Goal: Communication & Community: Share content

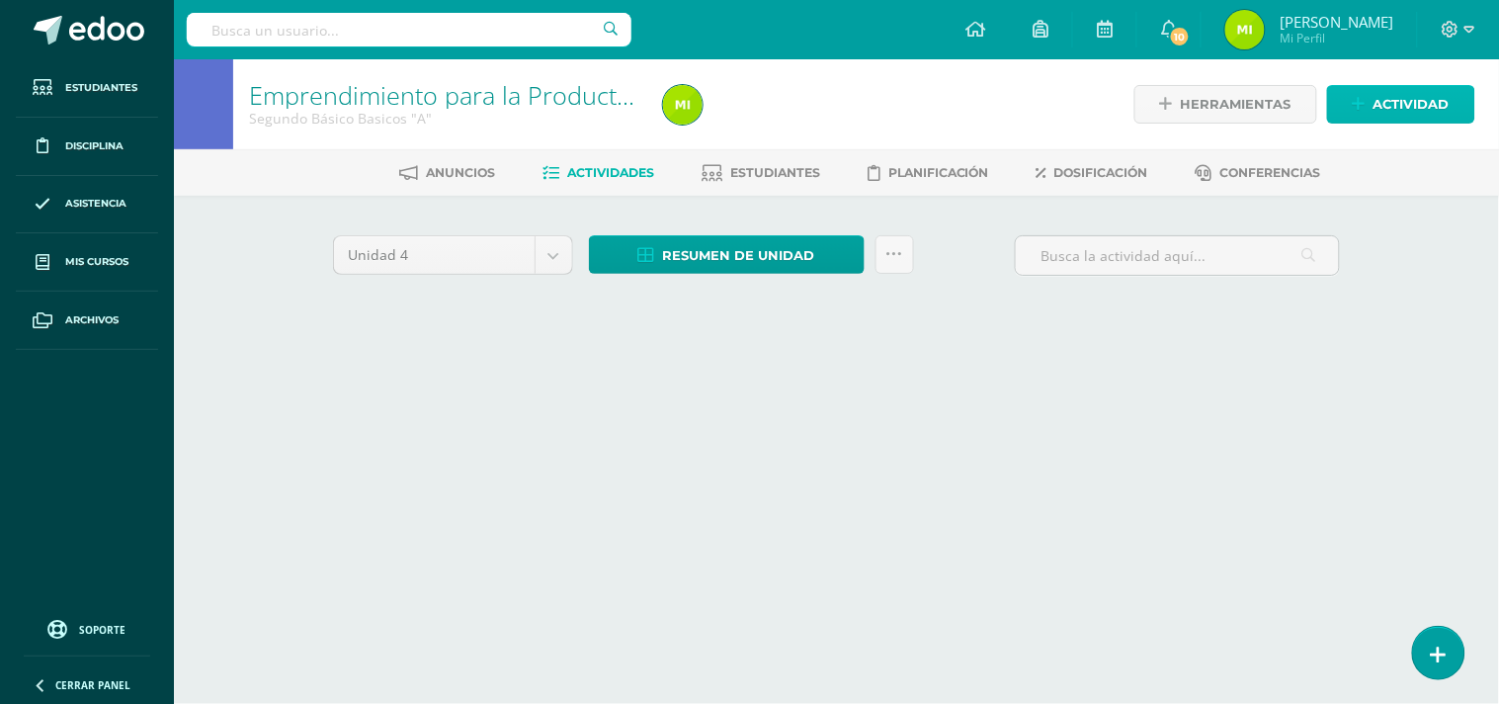
click at [1401, 103] on span "Actividad" at bounding box center [1412, 104] width 76 height 37
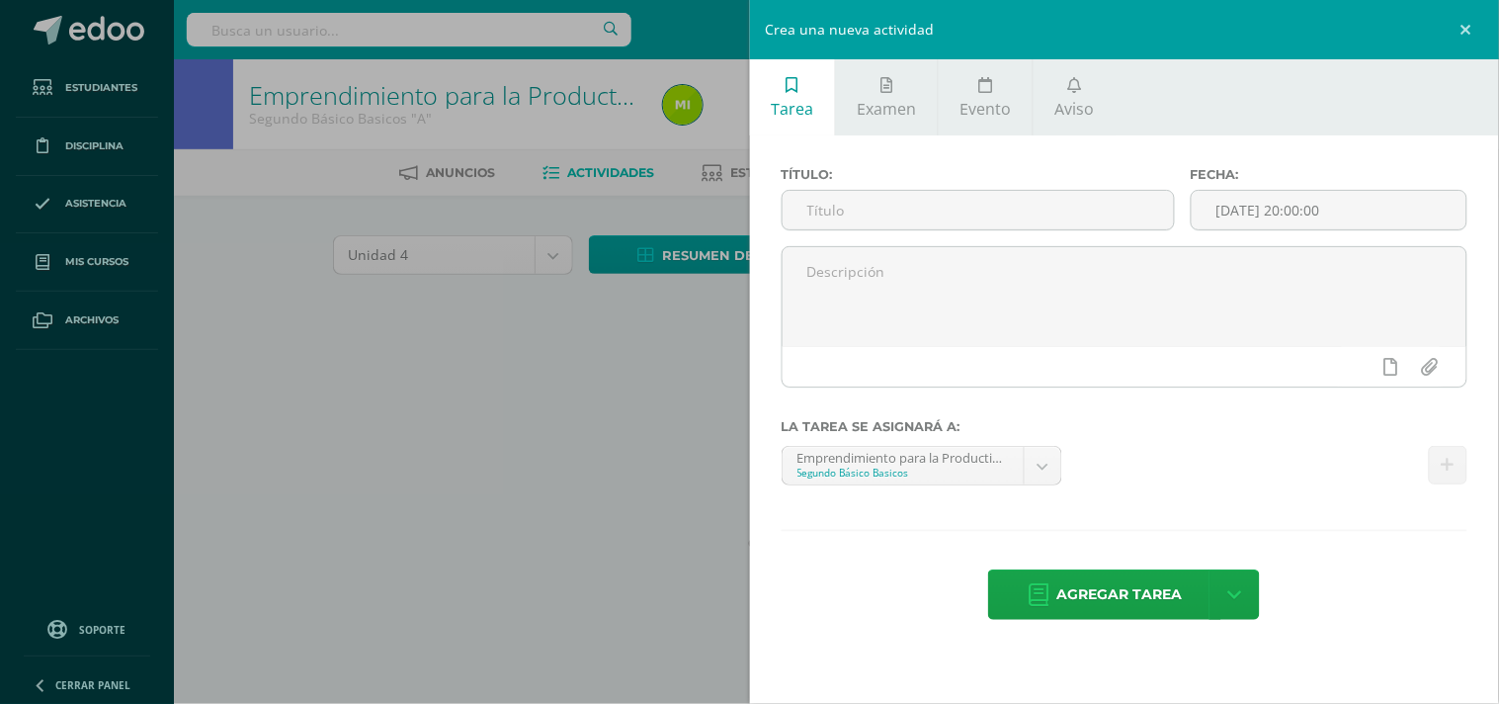
click at [1243, 102] on ul "Tarea Examen Evento Aviso" at bounding box center [1125, 97] width 750 height 76
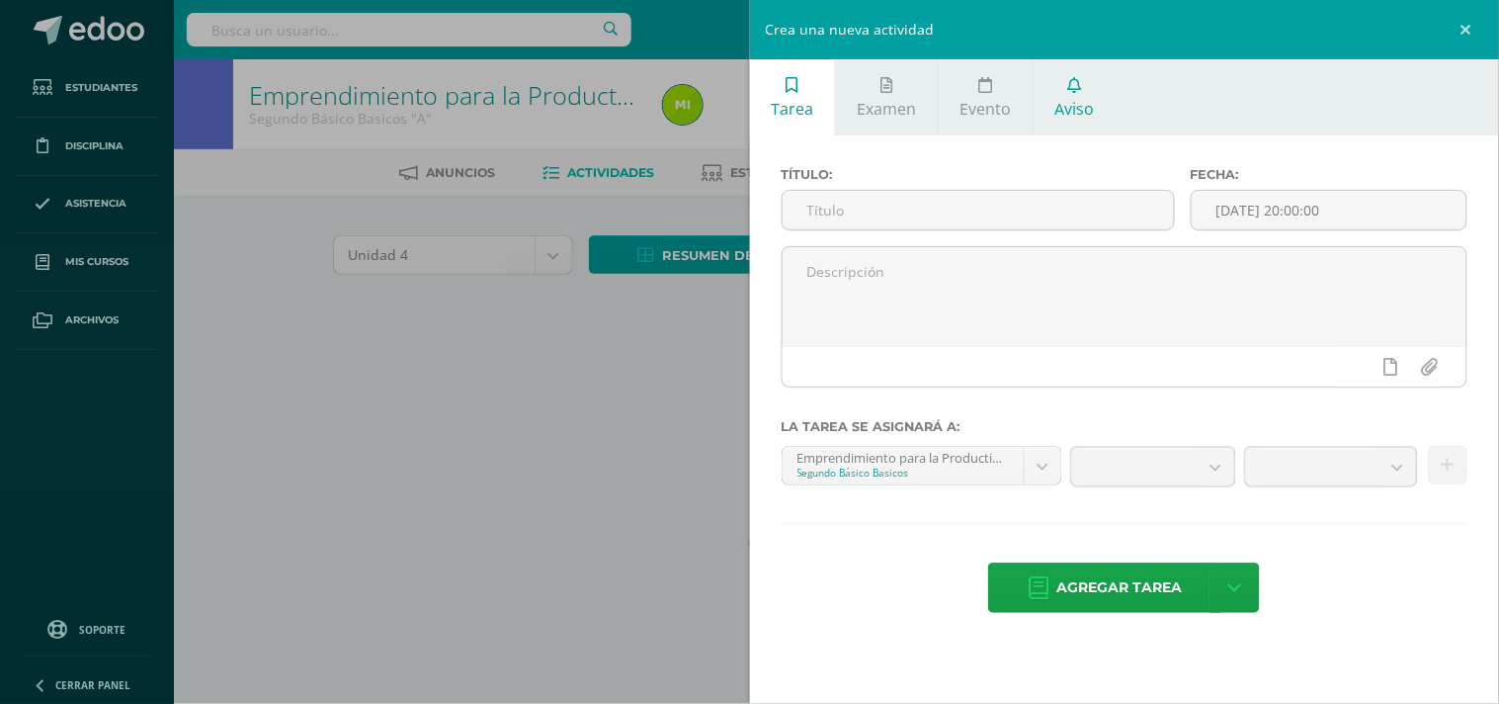
click at [1072, 87] on icon at bounding box center [1075, 85] width 14 height 16
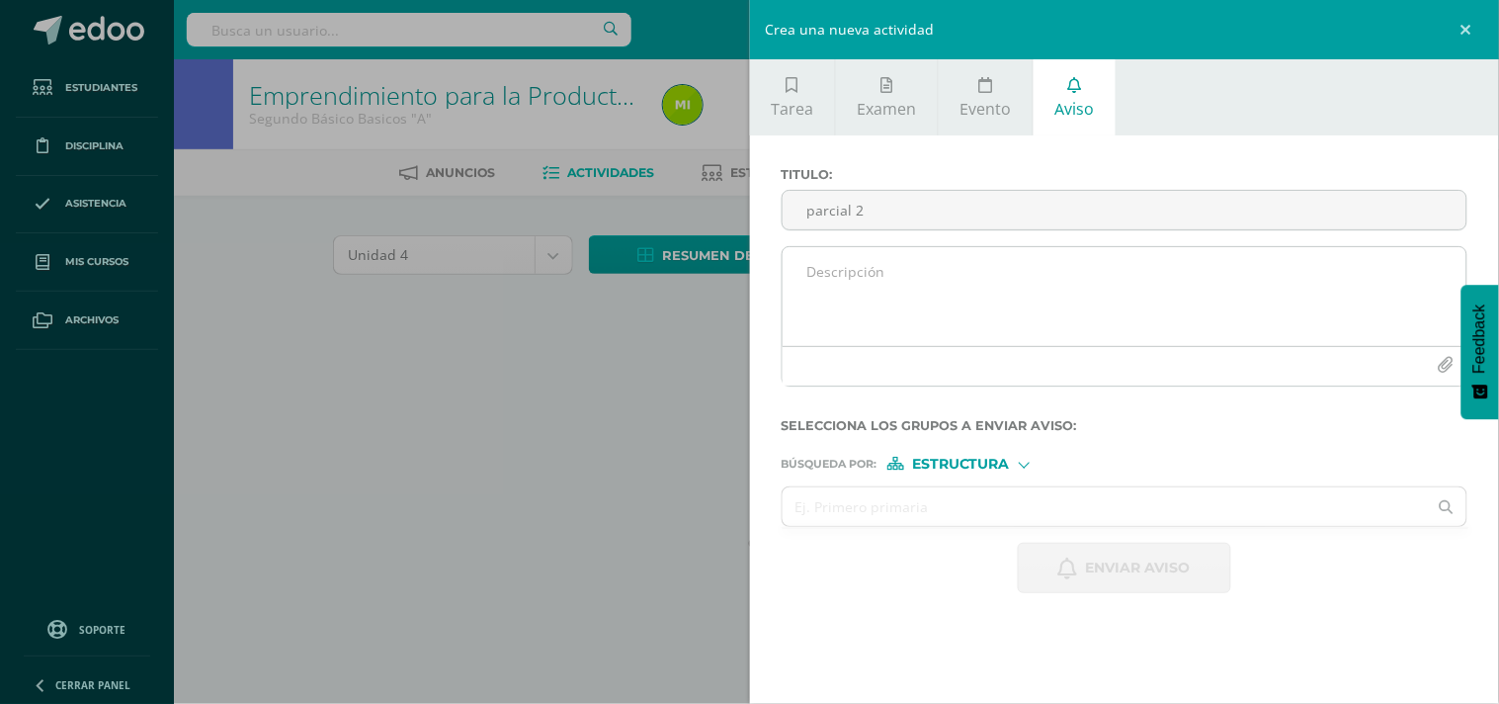
type input "parcial 2"
click at [941, 272] on textarea at bounding box center [1125, 296] width 685 height 99
paste textarea "Parcial 2 Mole de platano 6 plátanos bien maduros, cortados en rodajas largas.(…"
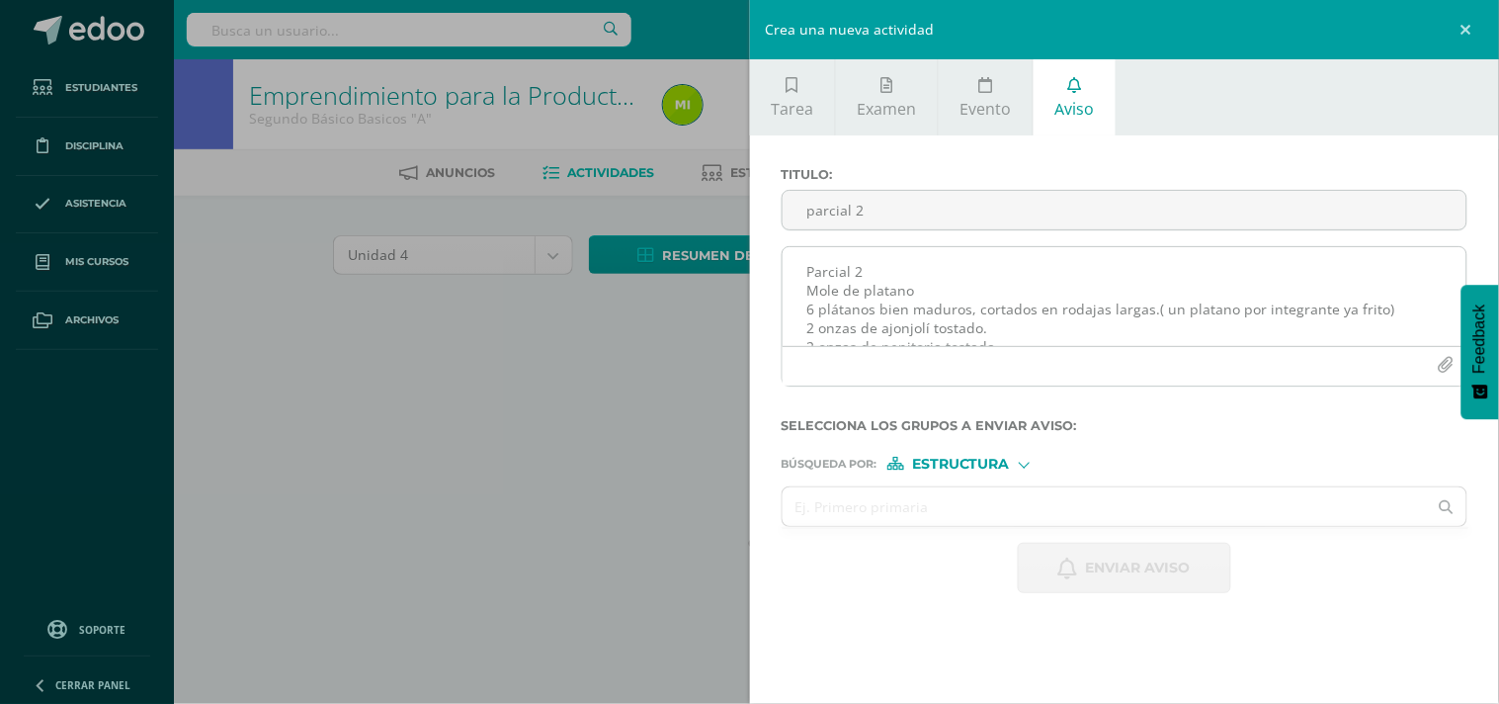
click at [912, 291] on textarea "Parcial 2 Mole de platano 6 plátanos bien maduros, cortados en rodajas largas.(…" at bounding box center [1125, 296] width 685 height 99
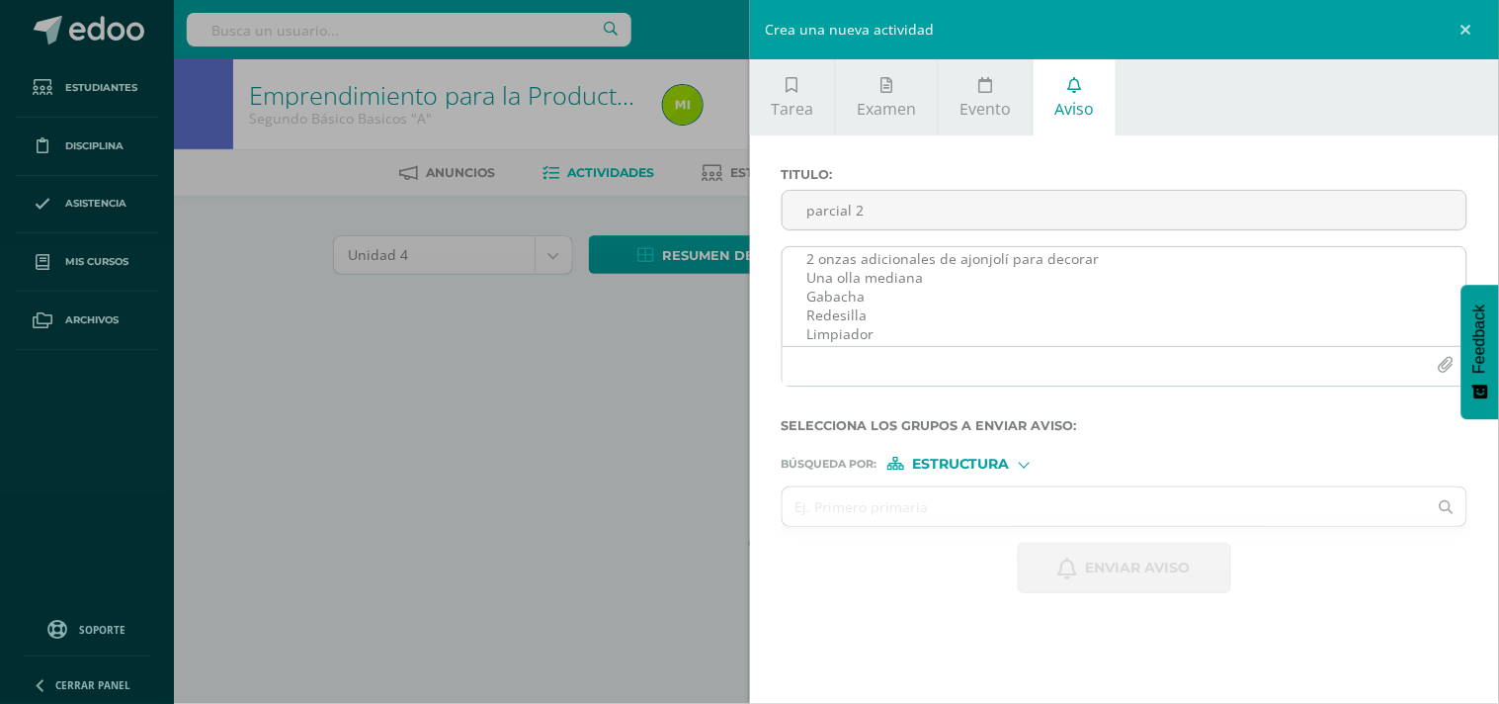
scroll to position [248, 0]
click at [807, 264] on textarea "Parcial 2 Mole de platano grupal 6 plátanos bien maduros, cortados en rodajas l…" at bounding box center [1125, 296] width 685 height 99
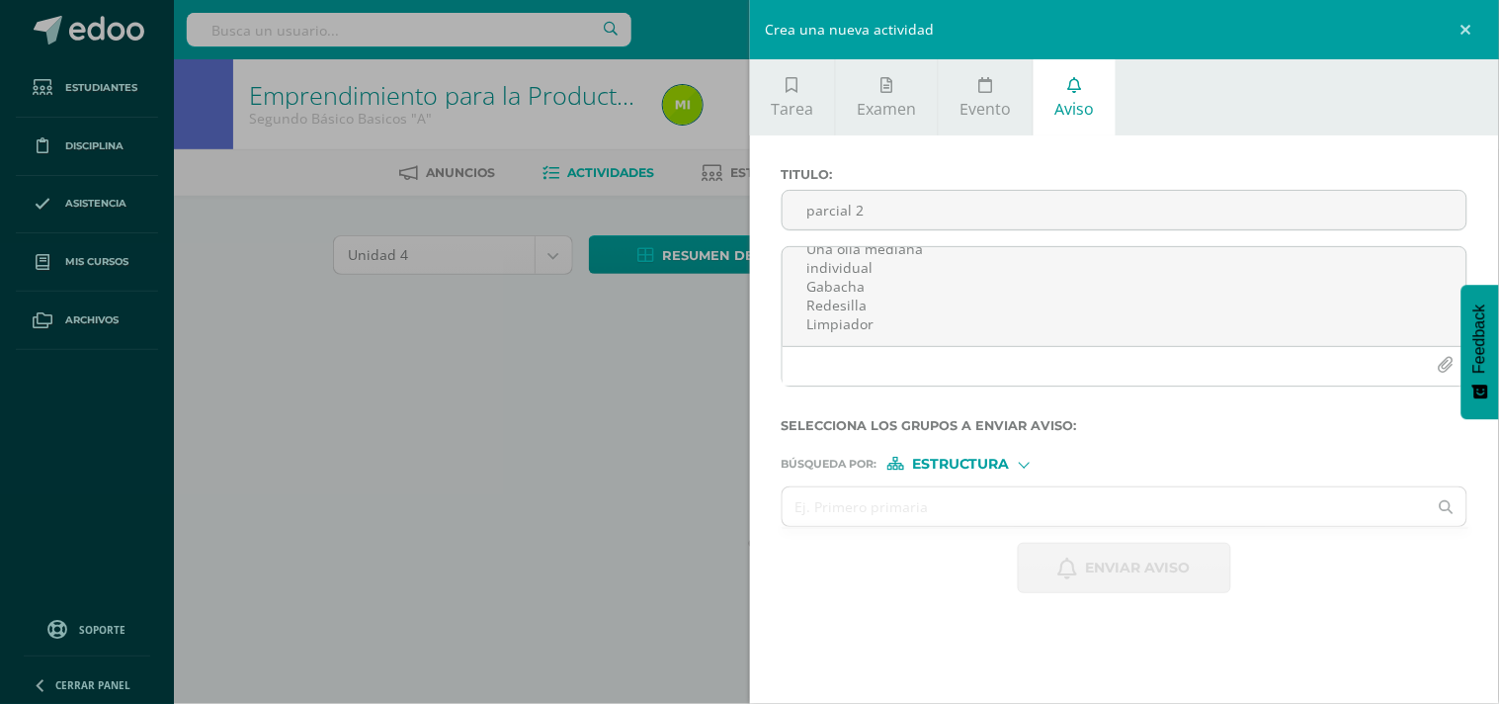
type textarea "Parcial 2 Mole de platano grupal 6 plátanos bien maduros, cortados en rodajas l…"
click at [1025, 468] on div at bounding box center [1024, 463] width 11 height 11
drag, startPoint x: 989, startPoint y: 488, endPoint x: 1021, endPoint y: 504, distance: 35.4
click at [989, 489] on span "Estructura" at bounding box center [986, 489] width 98 height 11
click at [1024, 501] on input "text" at bounding box center [1105, 506] width 645 height 39
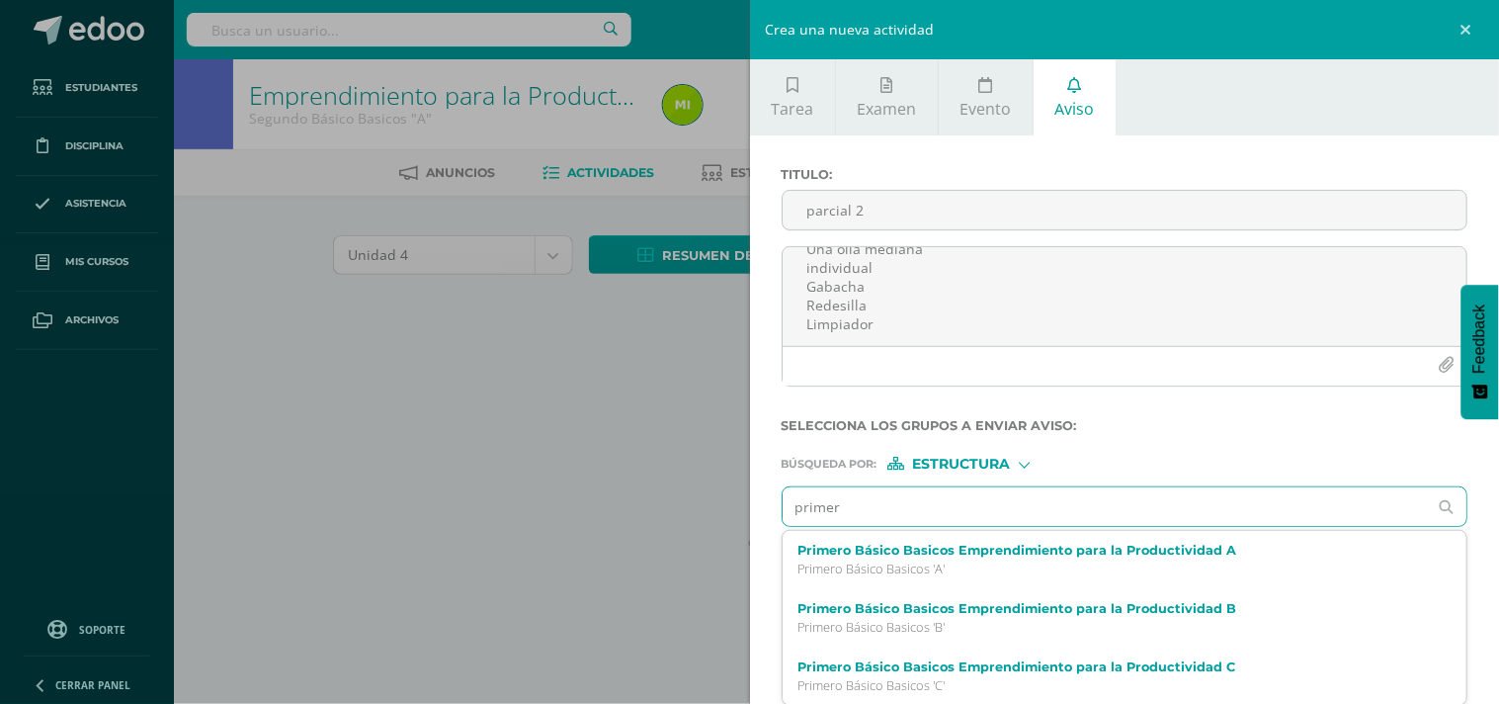
type input "primero"
click at [1119, 672] on label "Primero Básico Basicos Emprendimiento para la Productividad C" at bounding box center [1110, 666] width 624 height 15
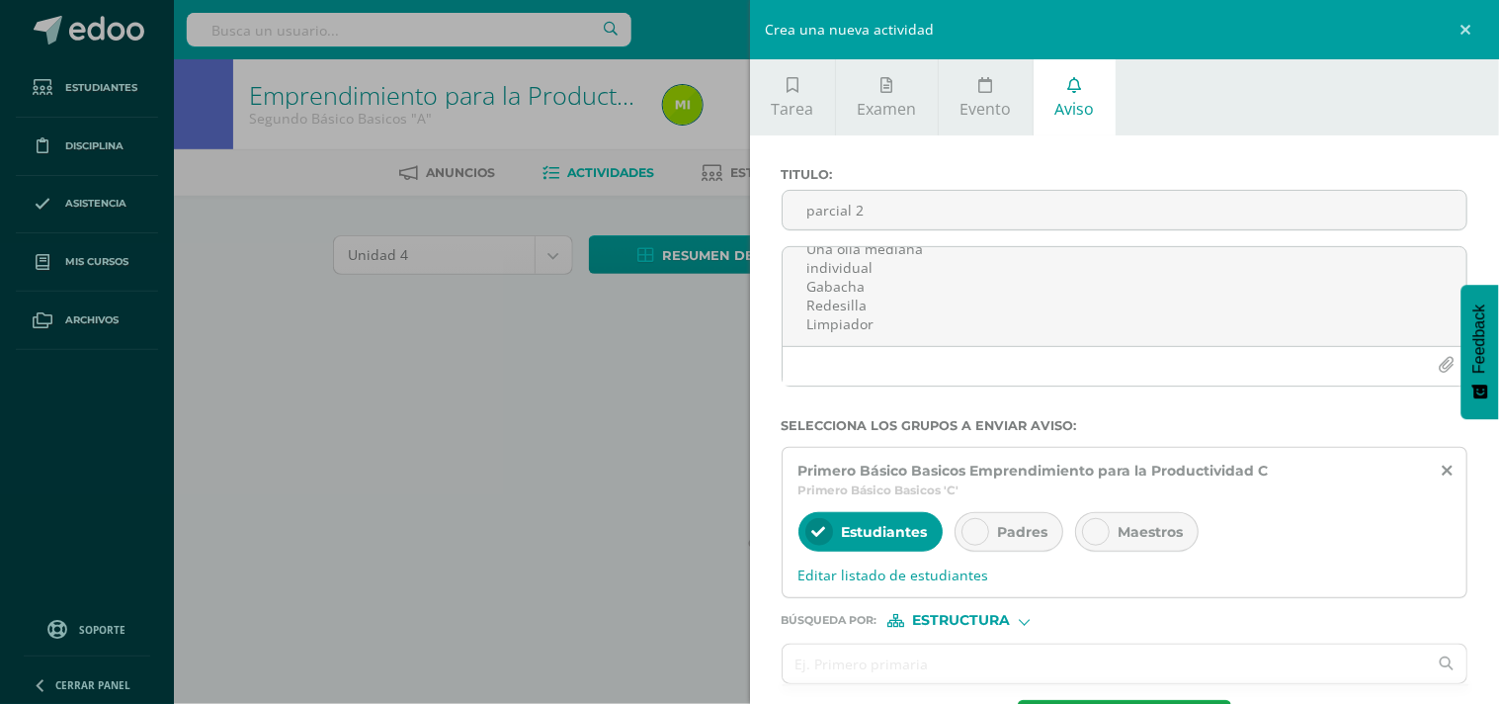
click at [1045, 535] on span "Padres" at bounding box center [1023, 532] width 50 height 18
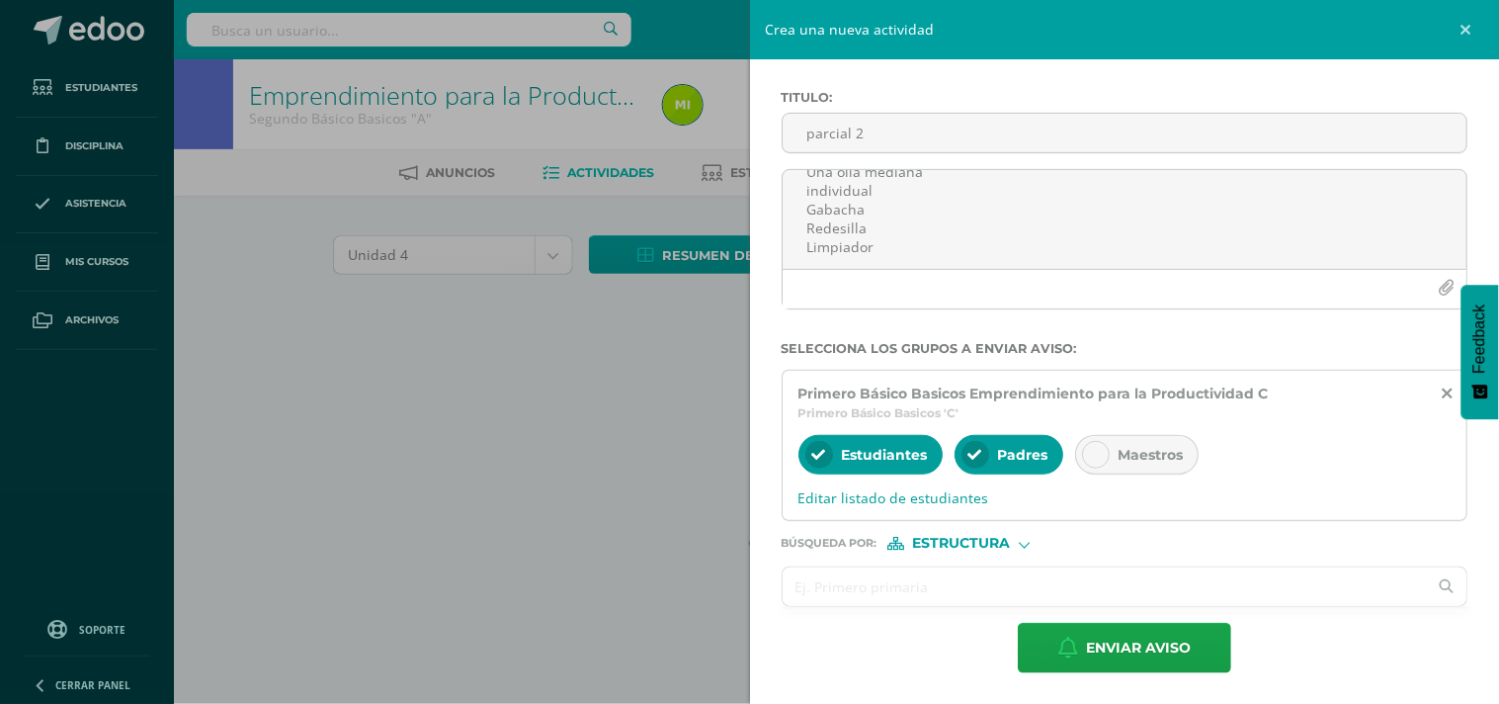
click at [1089, 593] on input "text" at bounding box center [1105, 586] width 645 height 39
click at [1023, 541] on div at bounding box center [1024, 542] width 11 height 11
click at [1009, 591] on label "Persona" at bounding box center [966, 594] width 135 height 14
click at [1003, 586] on input "text" at bounding box center [1105, 586] width 645 height 39
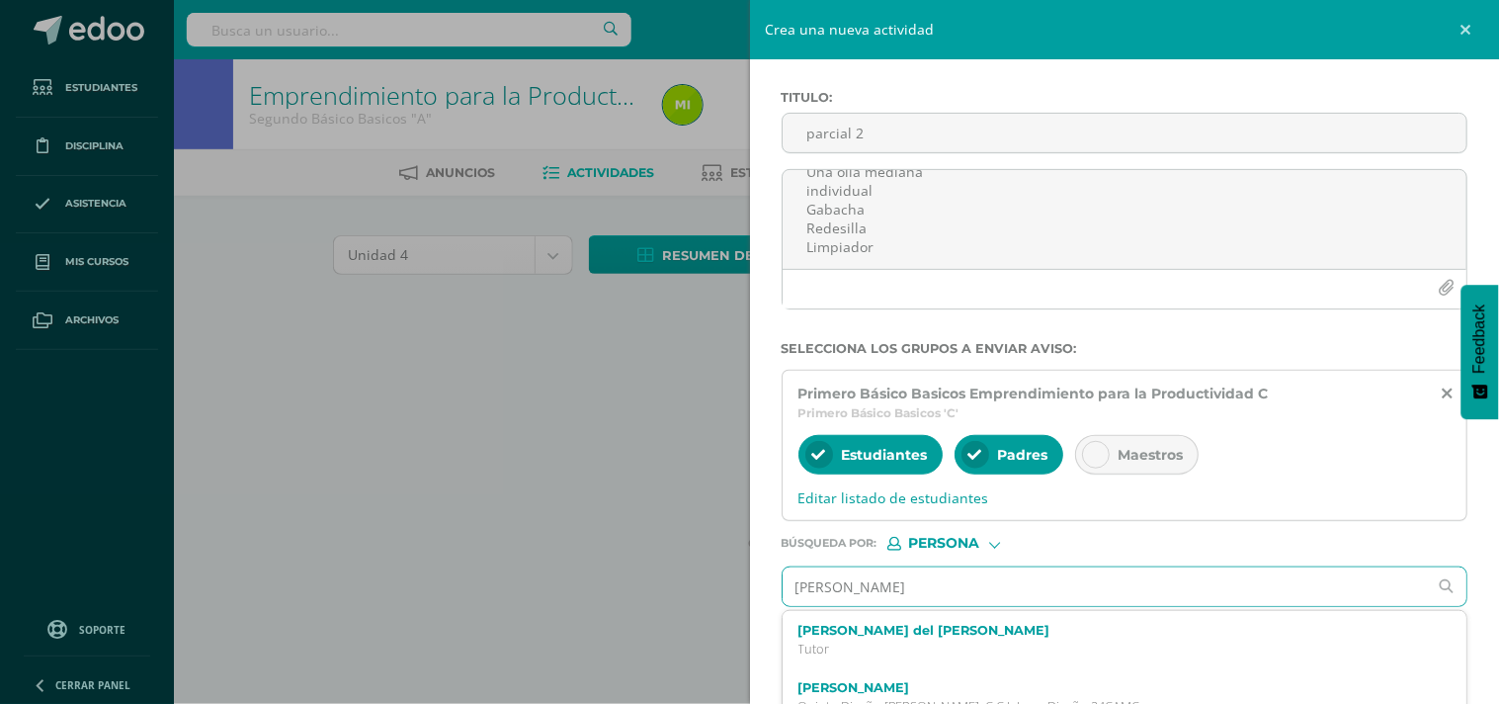
type input "[PERSON_NAME]"
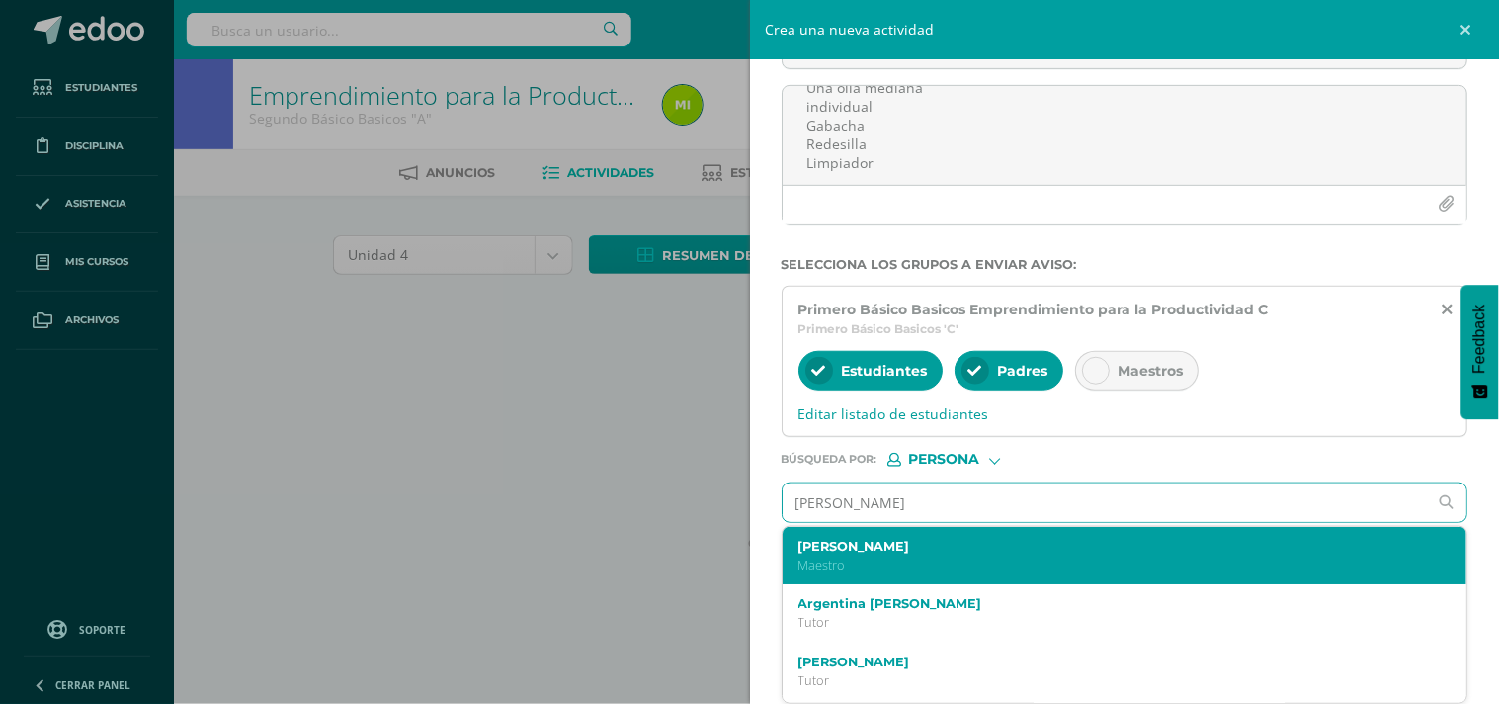
click at [931, 554] on div "[PERSON_NAME]" at bounding box center [1110, 556] width 624 height 35
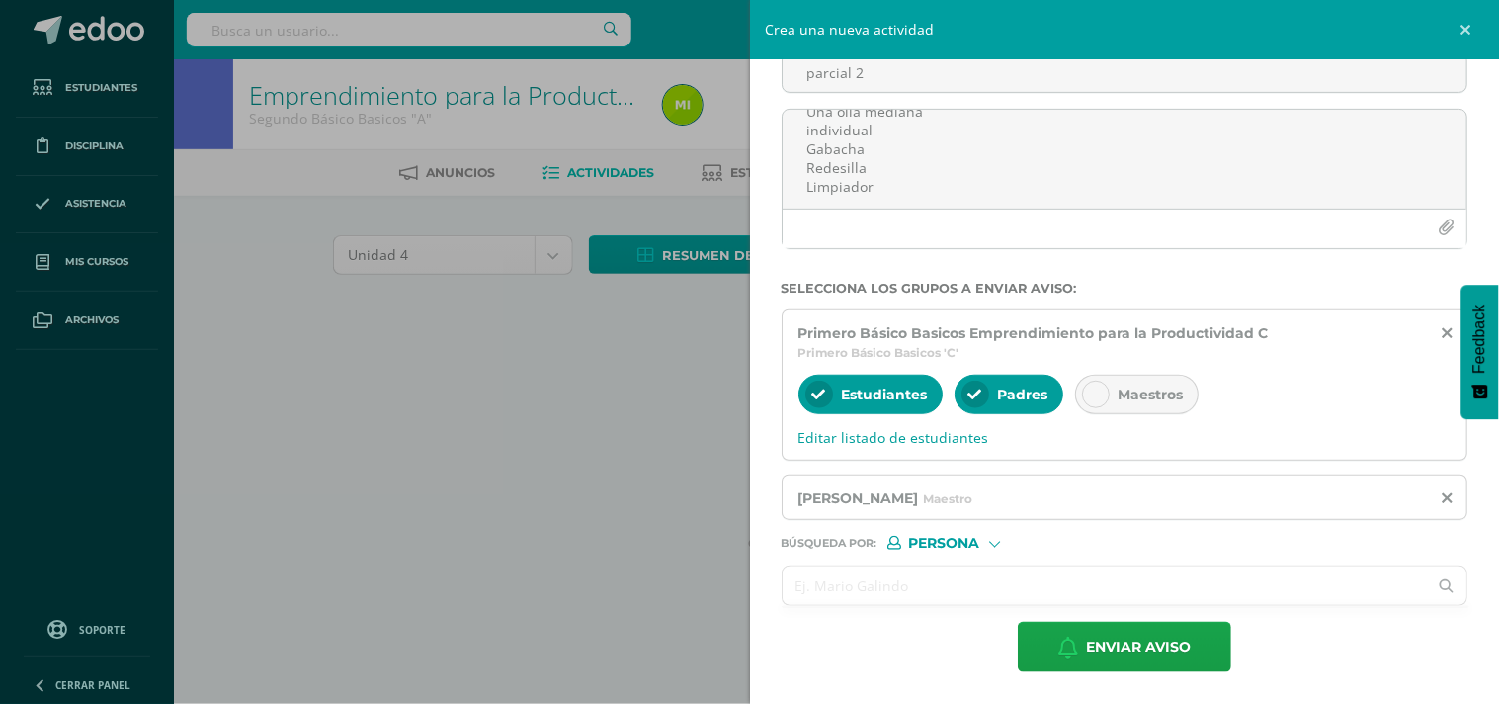
scroll to position [138, 0]
click at [1105, 643] on span "Enviar aviso" at bounding box center [1138, 647] width 105 height 48
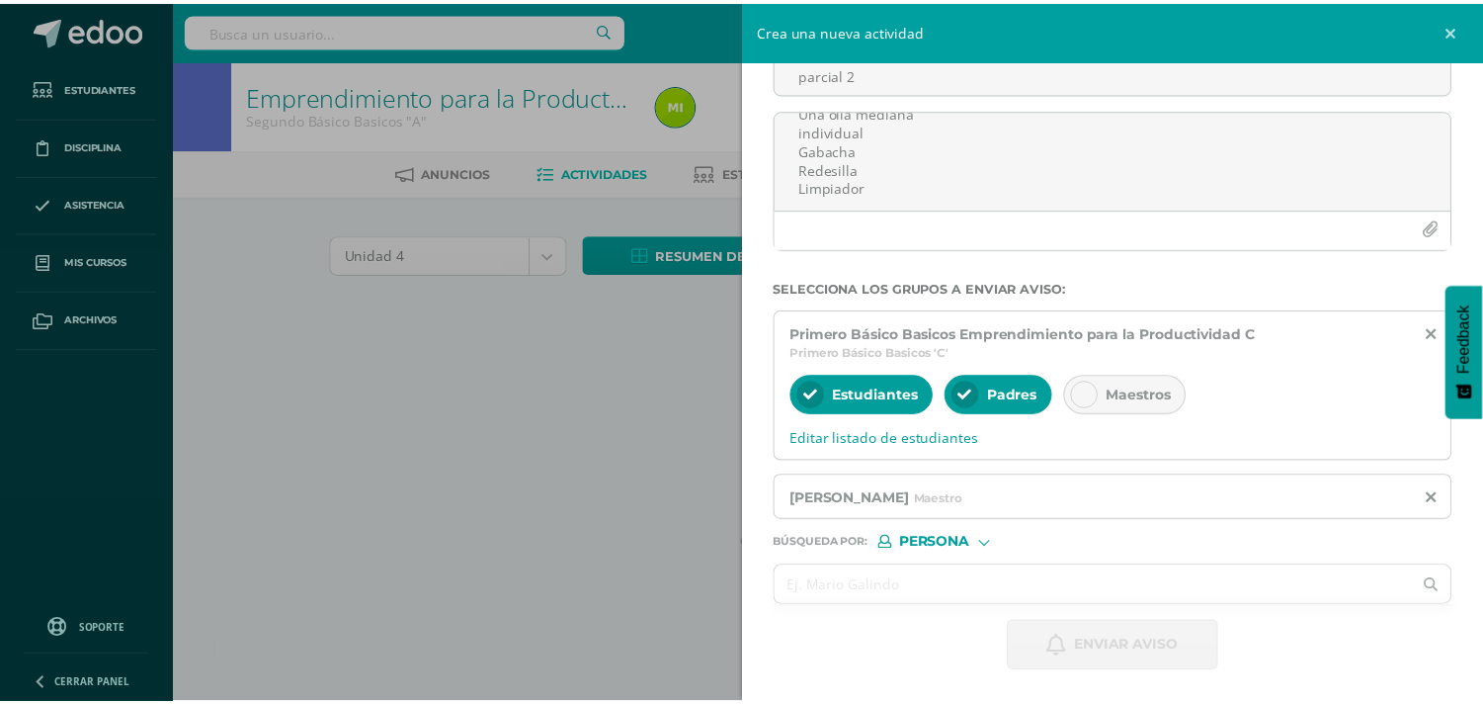
scroll to position [0, 0]
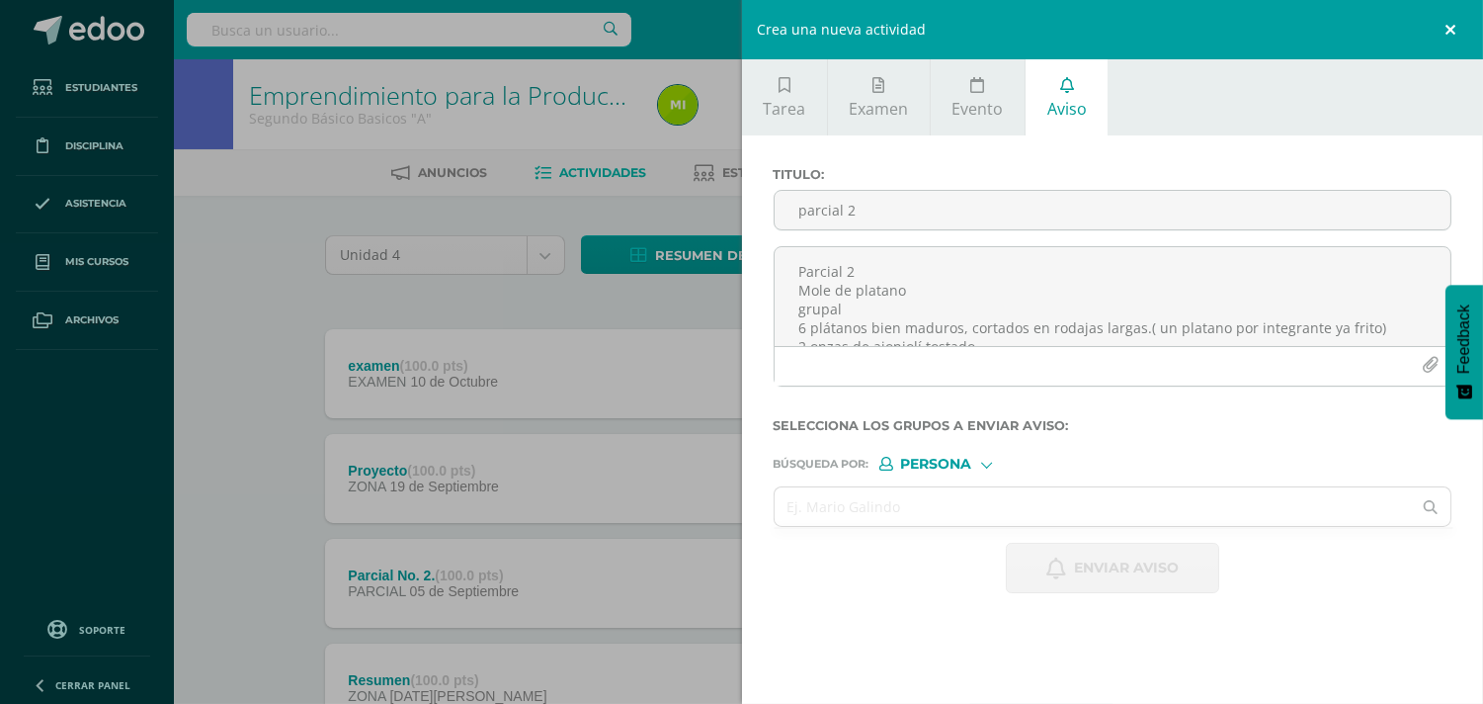
click at [1470, 7] on link at bounding box center [1453, 29] width 59 height 59
